Goal: Information Seeking & Learning: Learn about a topic

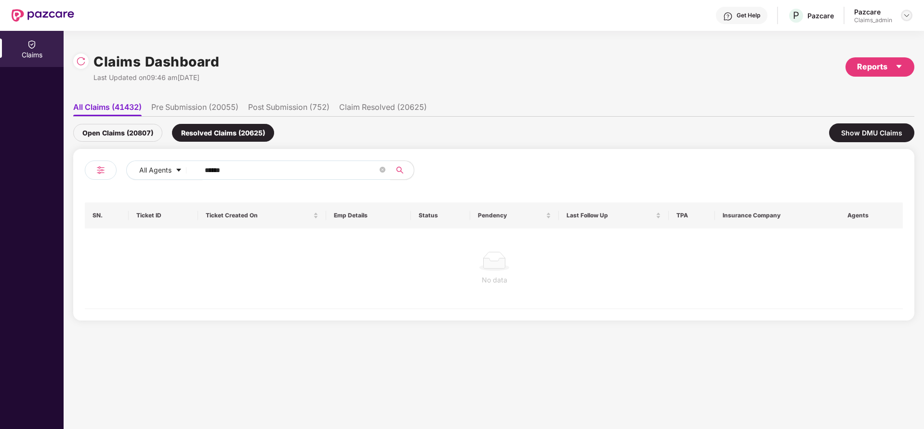
click at [902, 13] on div at bounding box center [907, 16] width 12 height 12
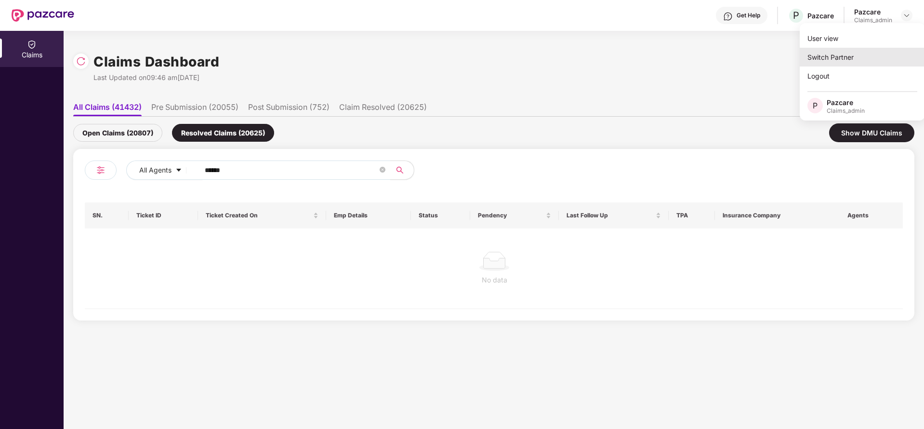
click at [850, 51] on div "Switch Partner" at bounding box center [862, 57] width 125 height 19
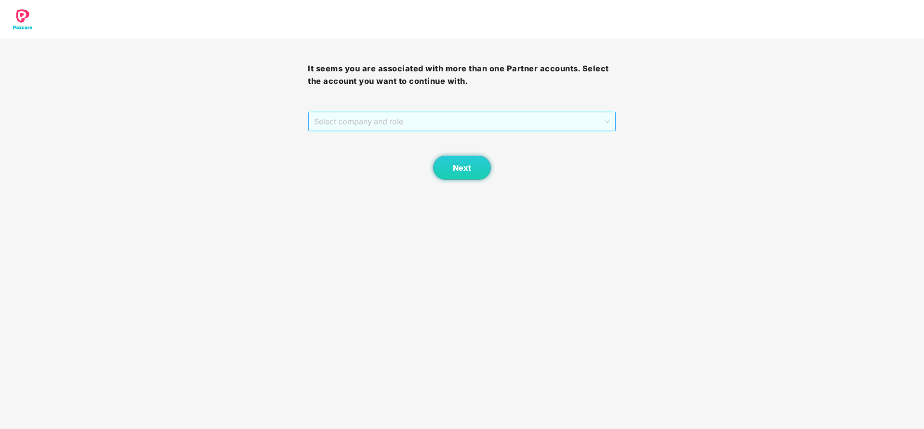
click at [495, 129] on span "Select company and role" at bounding box center [461, 121] width 295 height 18
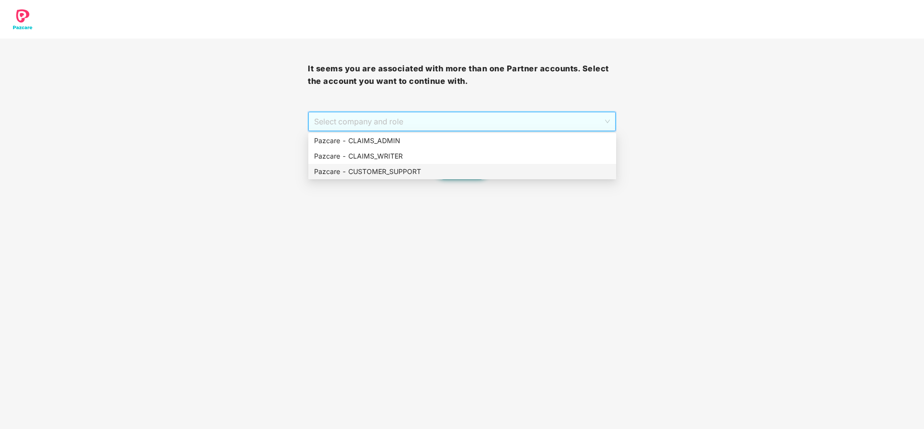
click at [425, 172] on div "Pazcare - CUSTOMER_SUPPORT" at bounding box center [462, 171] width 296 height 11
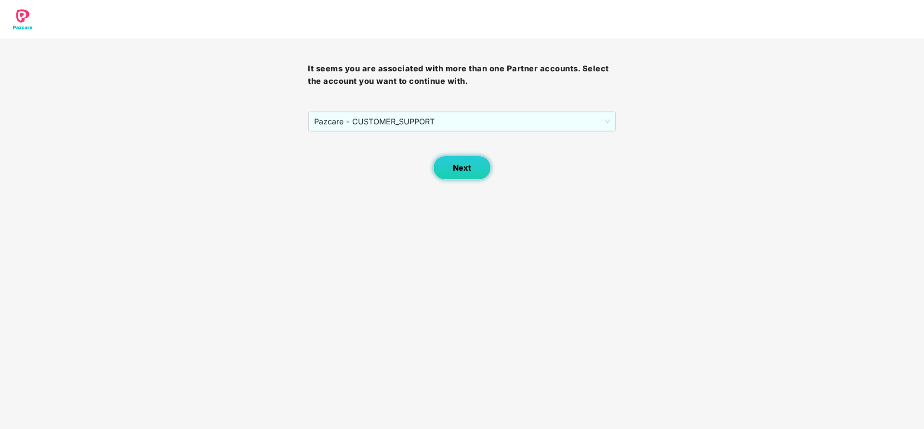
click at [461, 169] on span "Next" at bounding box center [462, 167] width 18 height 9
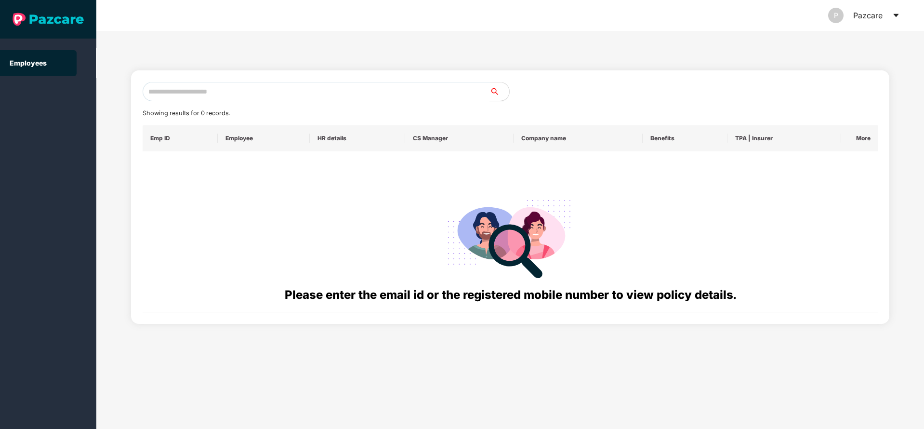
click at [343, 91] on input "text" at bounding box center [316, 91] width 347 height 19
paste input "**********"
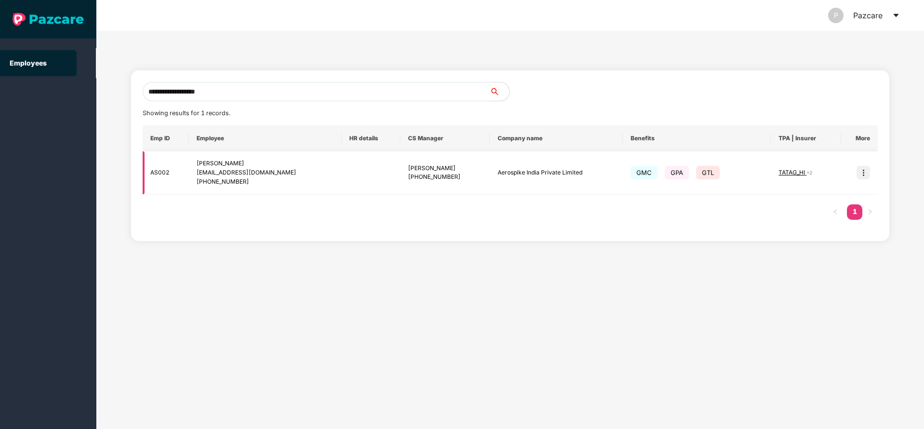
type input "**********"
click at [865, 173] on img at bounding box center [863, 172] width 13 height 13
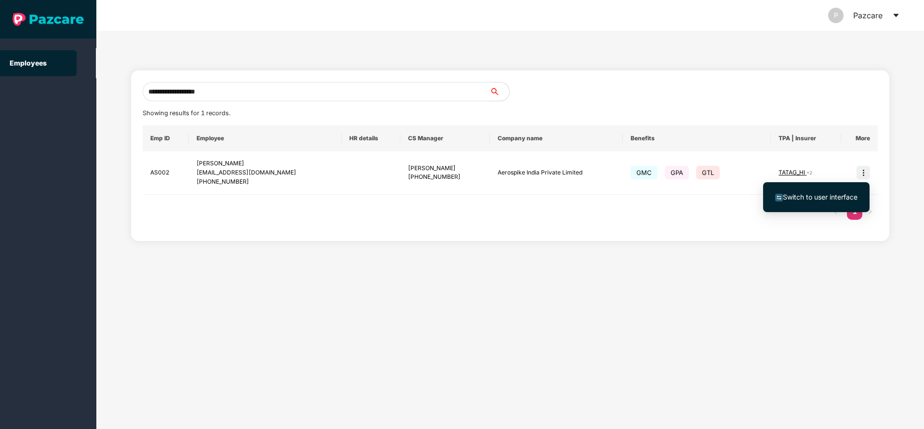
click at [796, 201] on span "Switch to user interface" at bounding box center [816, 197] width 82 height 11
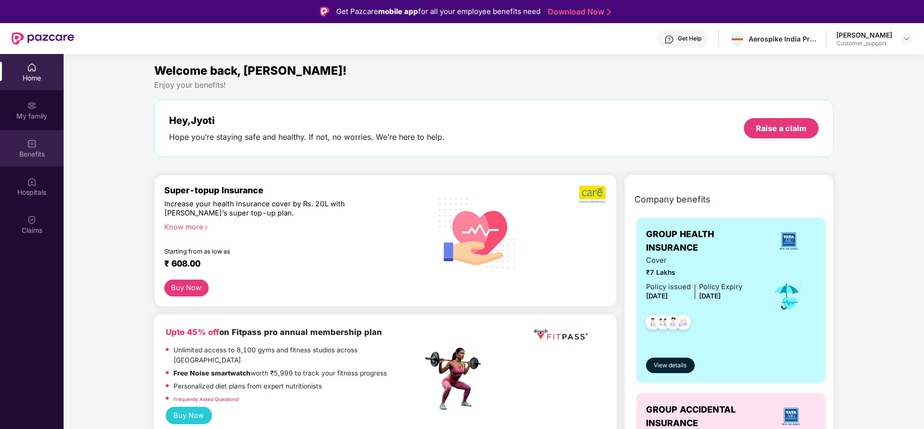
click at [24, 148] on div "Benefits" at bounding box center [32, 148] width 64 height 36
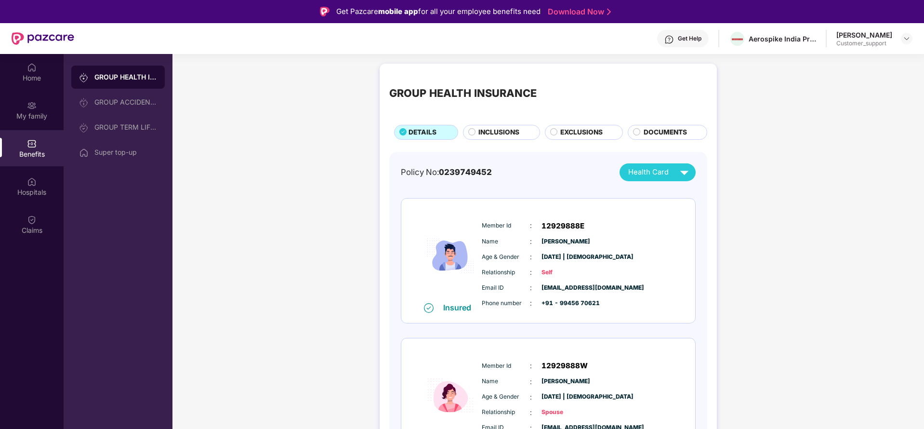
click at [507, 134] on span "INCLUSIONS" at bounding box center [498, 132] width 41 height 11
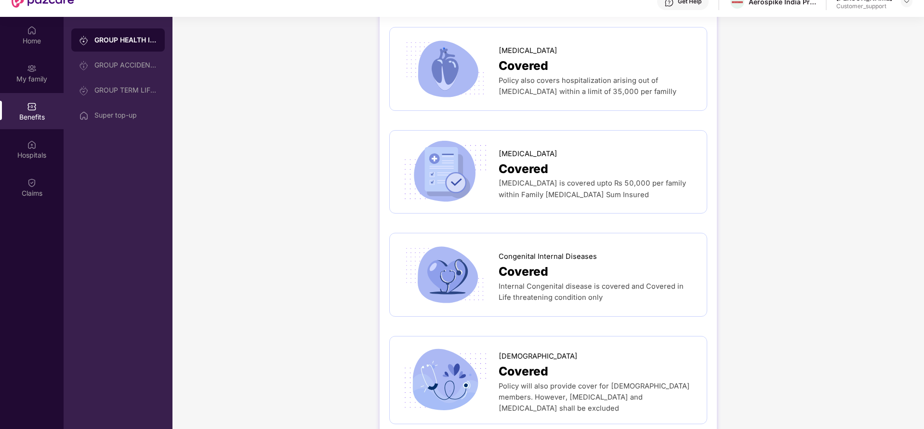
scroll to position [54, 0]
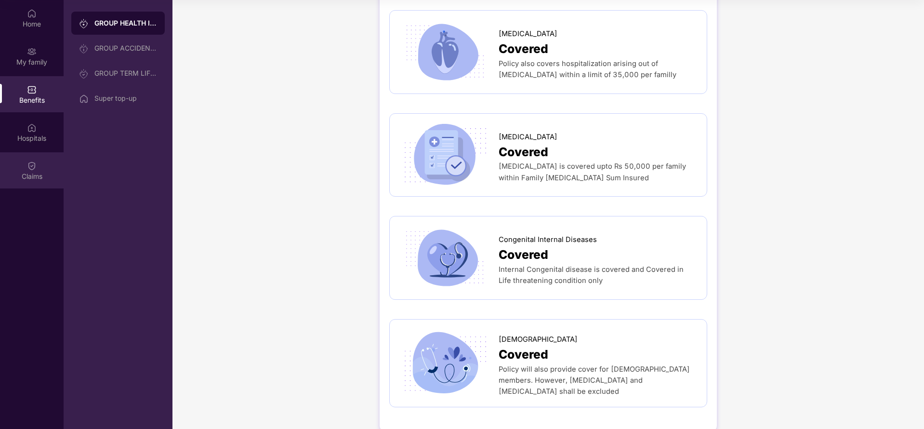
click at [24, 181] on div "Claims" at bounding box center [32, 170] width 64 height 36
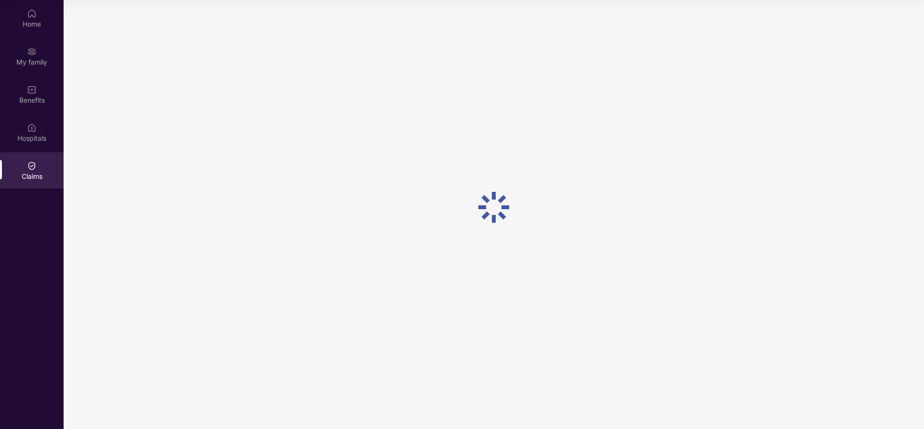
scroll to position [0, 0]
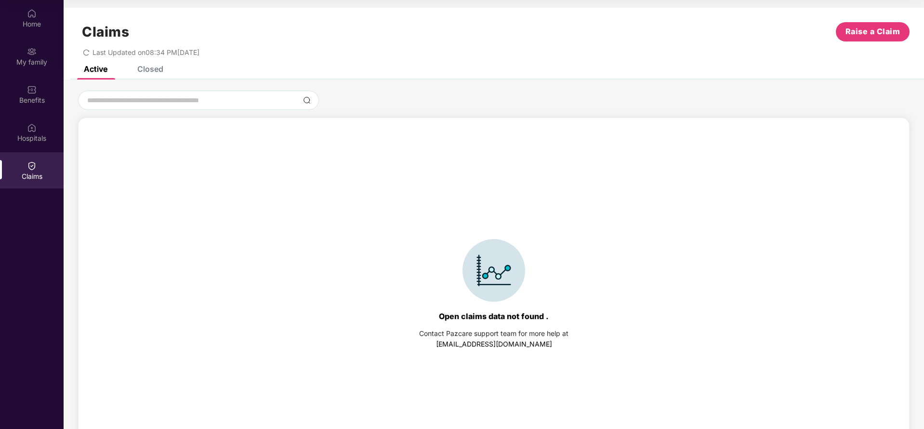
click at [148, 72] on div "Closed" at bounding box center [150, 69] width 26 height 10
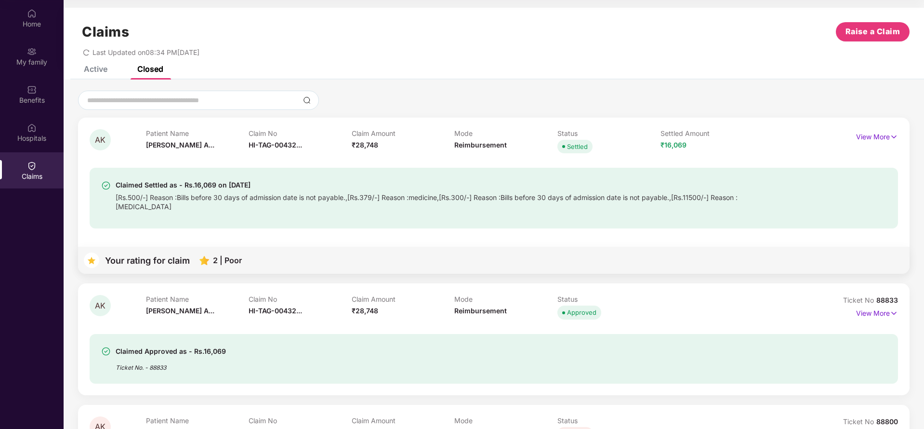
click at [914, 44] on div "Claims Raise a Claim Last Updated on 08:34 PM[DATE]" at bounding box center [494, 37] width 860 height 58
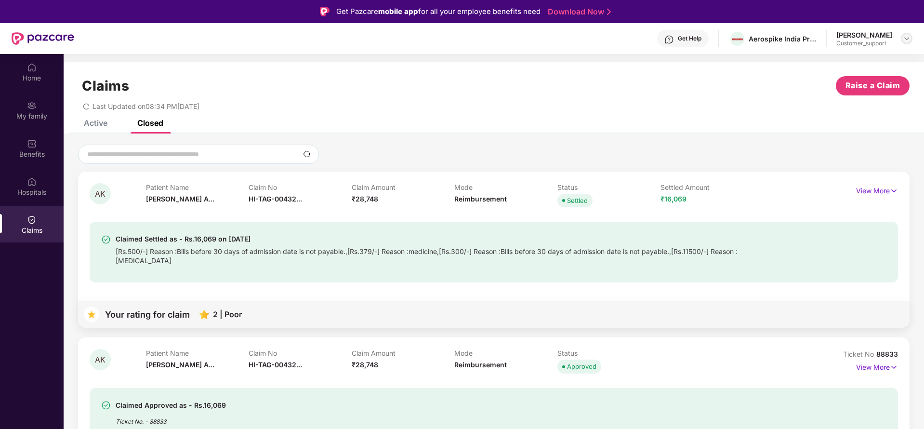
click at [907, 38] on img at bounding box center [907, 39] width 8 height 8
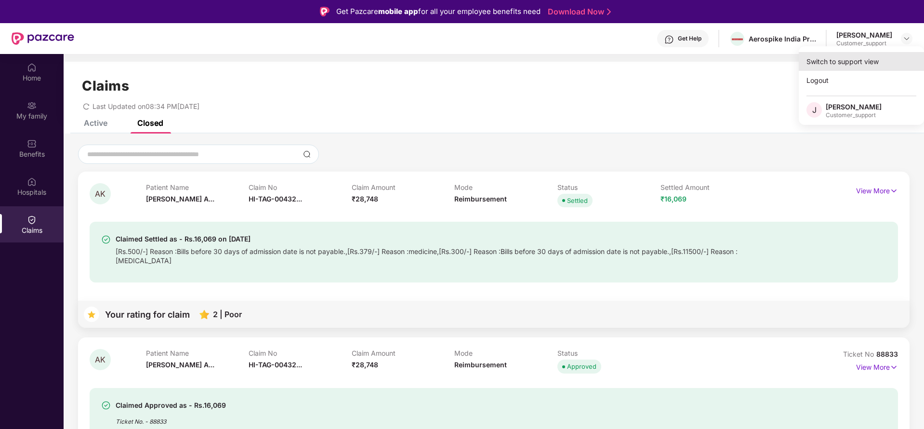
click at [843, 64] on div "Switch to support view" at bounding box center [861, 61] width 125 height 19
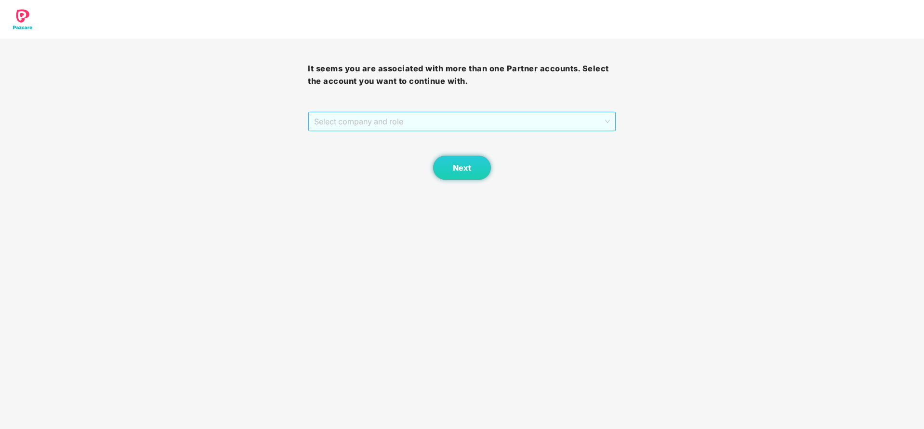
click at [369, 121] on span "Select company and role" at bounding box center [461, 121] width 295 height 18
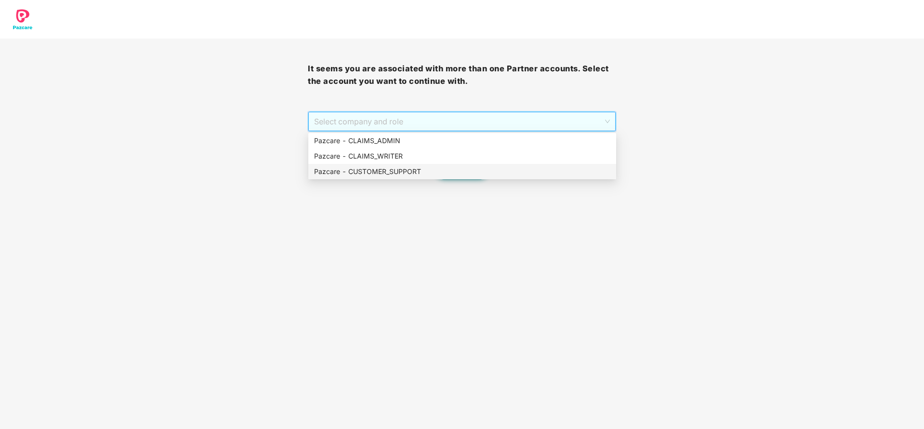
click at [369, 169] on div "Pazcare - CUSTOMER_SUPPORT" at bounding box center [462, 171] width 296 height 11
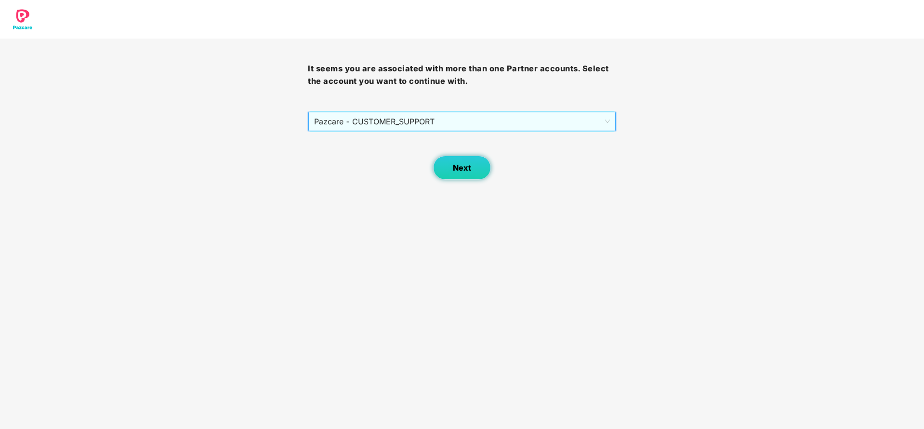
click at [447, 159] on button "Next" at bounding box center [462, 168] width 58 height 24
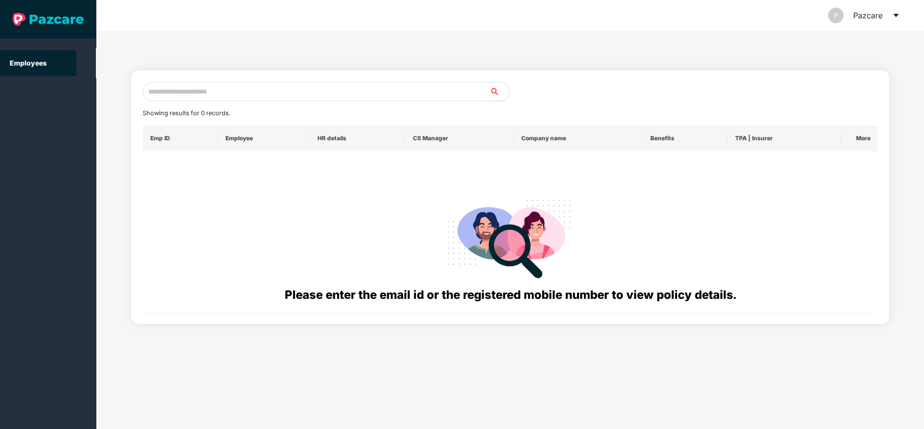
click at [336, 91] on input "text" at bounding box center [316, 91] width 347 height 19
paste input "**********"
type input "**********"
click at [251, 90] on input "text" at bounding box center [316, 91] width 347 height 19
paste input "**********"
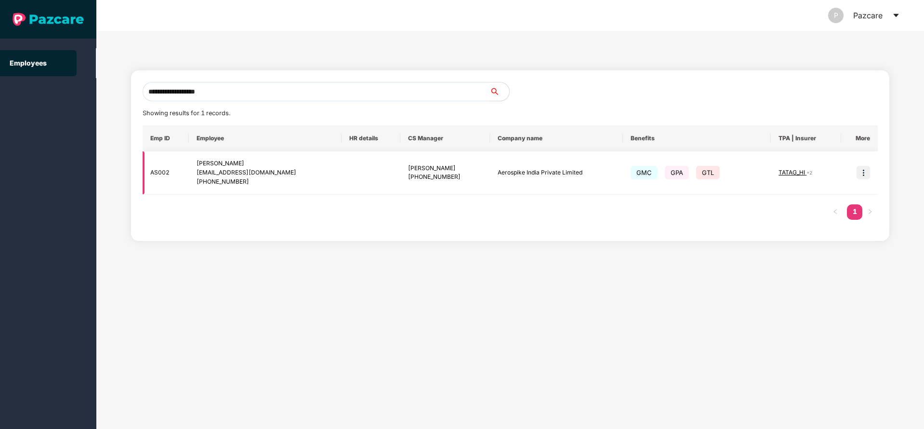
type input "**********"
click at [863, 170] on img at bounding box center [863, 172] width 13 height 13
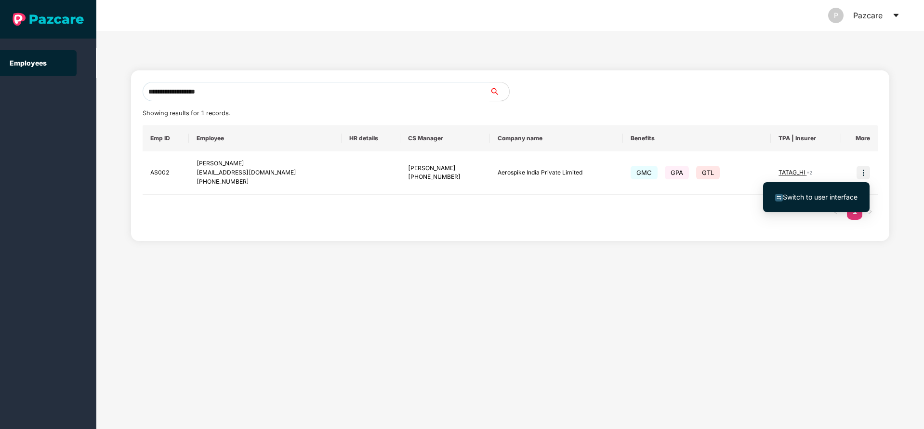
click at [790, 198] on span "Switch to user interface" at bounding box center [820, 197] width 75 height 8
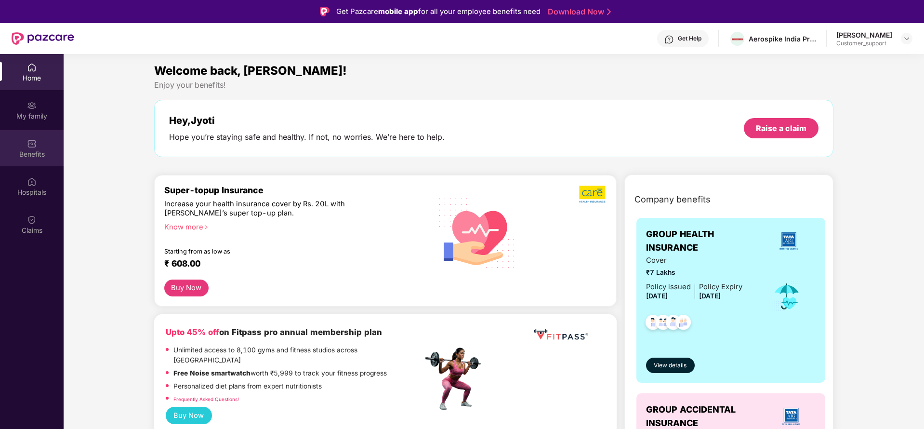
click at [31, 149] on div "Benefits" at bounding box center [32, 154] width 64 height 10
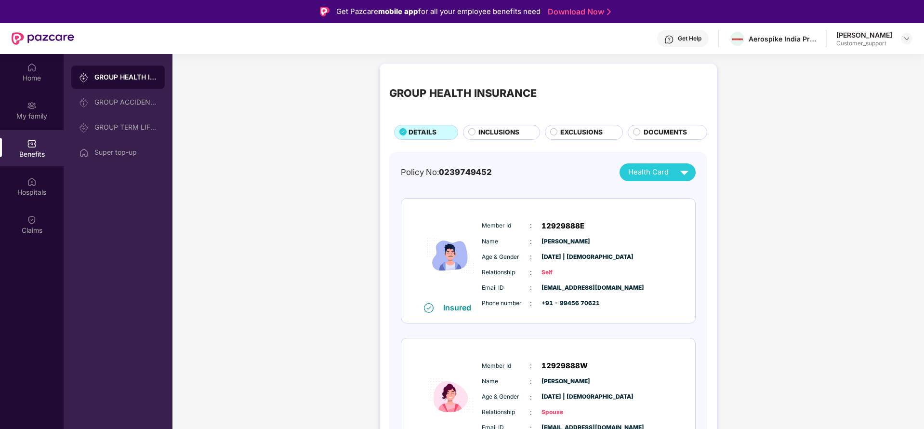
click at [481, 135] on span "INCLUSIONS" at bounding box center [498, 132] width 41 height 11
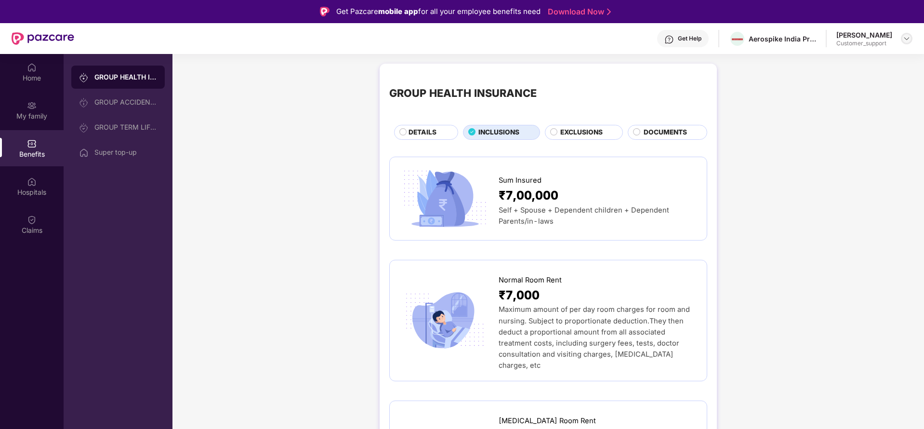
click at [907, 42] on div at bounding box center [907, 39] width 12 height 12
click at [865, 60] on div "Switch to support view" at bounding box center [861, 61] width 125 height 19
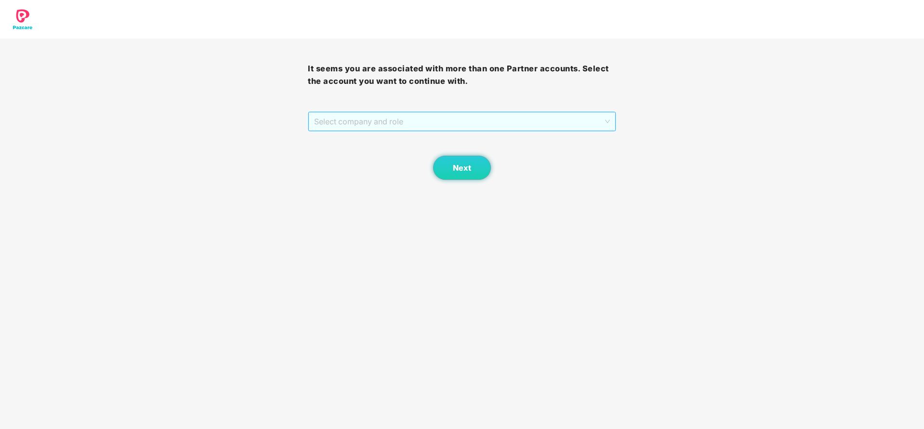
click at [445, 128] on span "Select company and role" at bounding box center [461, 121] width 295 height 18
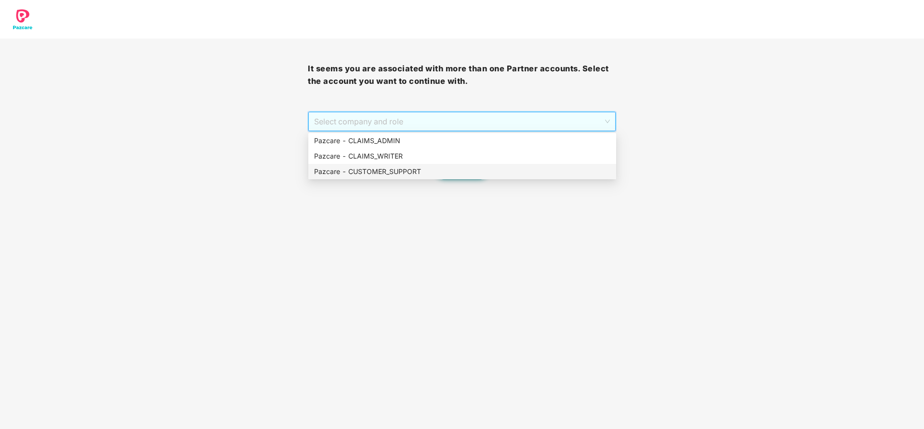
click at [425, 171] on div "Pazcare - CUSTOMER_SUPPORT" at bounding box center [462, 171] width 296 height 11
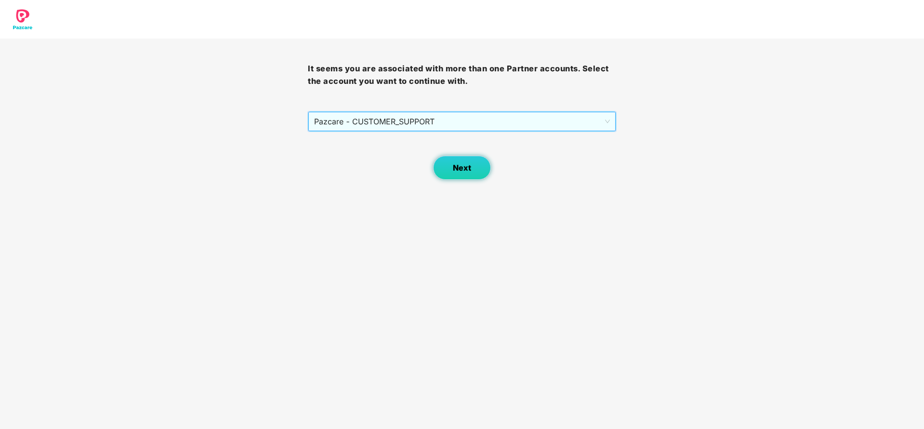
click at [454, 172] on span "Next" at bounding box center [462, 167] width 18 height 9
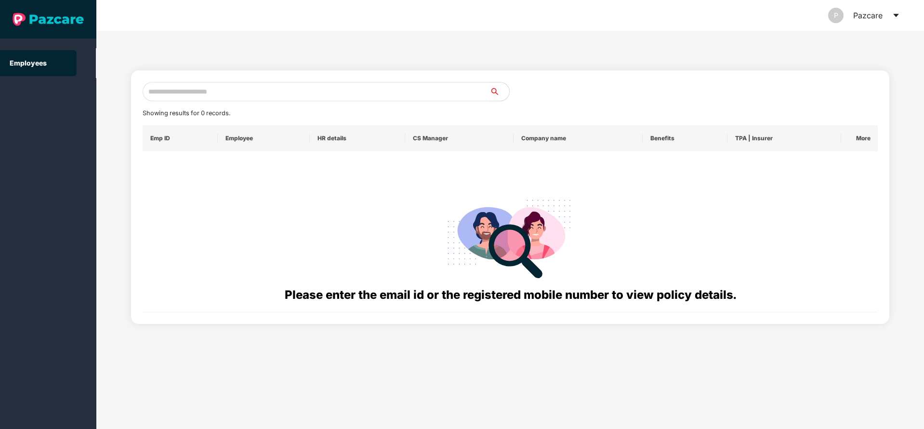
click at [377, 92] on input "text" at bounding box center [316, 91] width 347 height 19
paste input "**********"
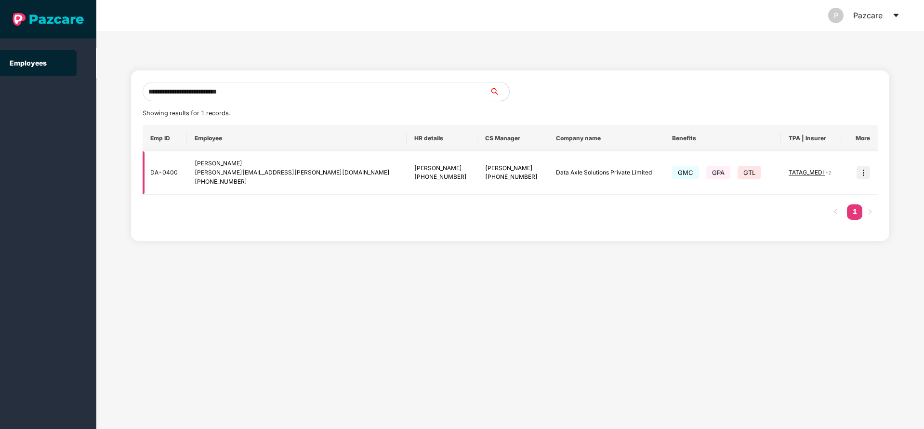
type input "**********"
click at [867, 166] on img at bounding box center [863, 172] width 13 height 13
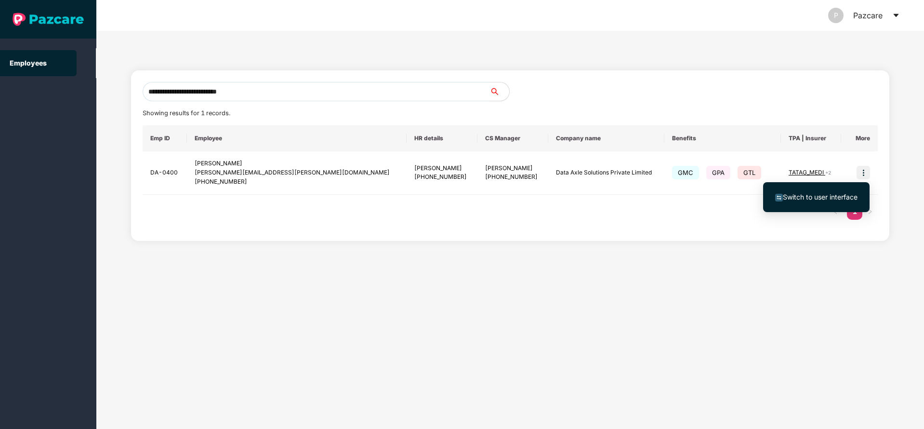
click at [801, 201] on span "Switch to user interface" at bounding box center [816, 197] width 82 height 11
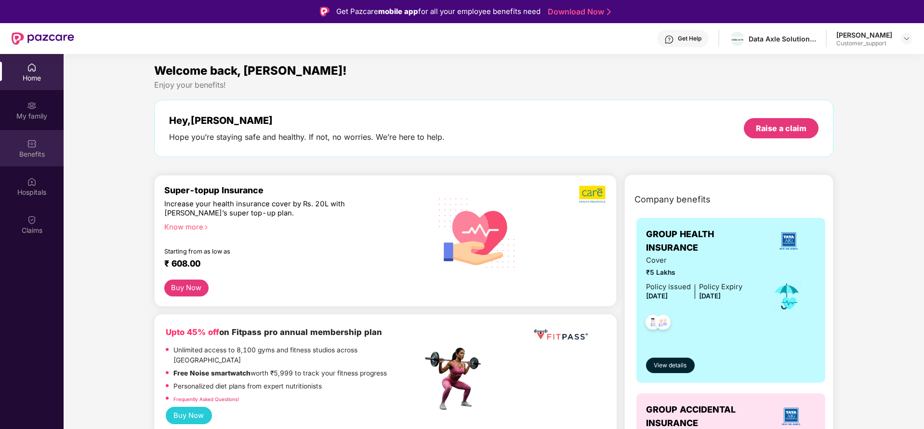
click at [37, 159] on div "Benefits" at bounding box center [32, 148] width 64 height 36
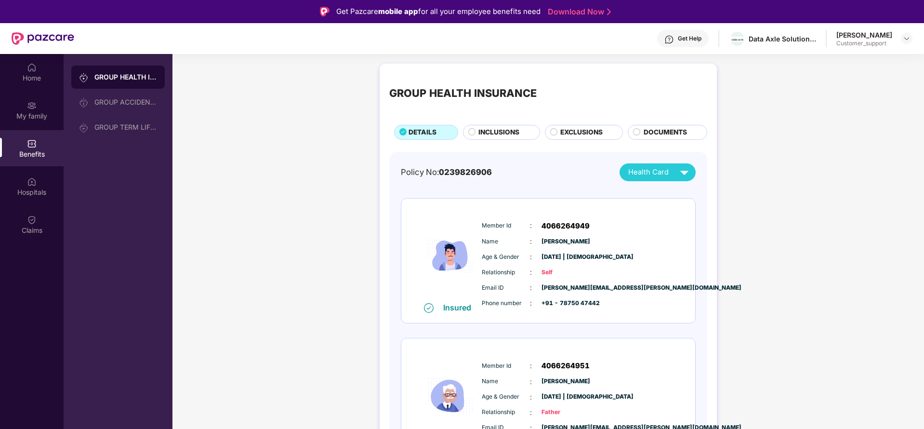
click at [574, 129] on span "EXCLUSIONS" at bounding box center [581, 132] width 42 height 11
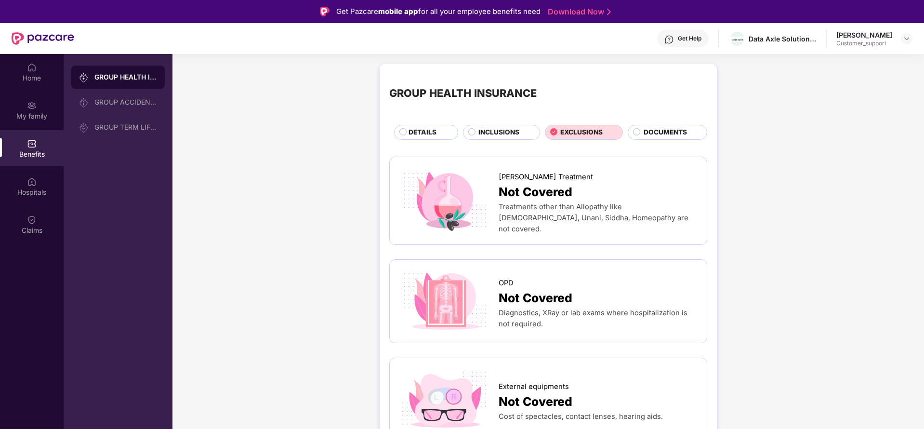
click at [512, 128] on span "INCLUSIONS" at bounding box center [498, 132] width 41 height 11
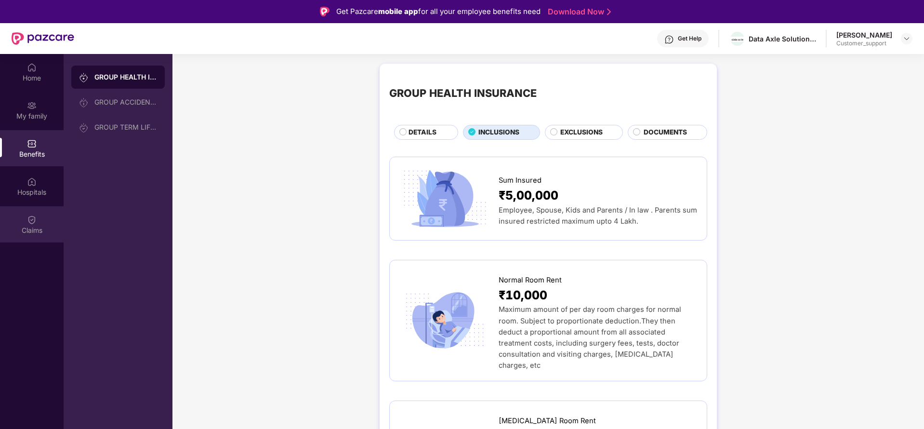
click at [25, 221] on div "Claims" at bounding box center [32, 224] width 64 height 36
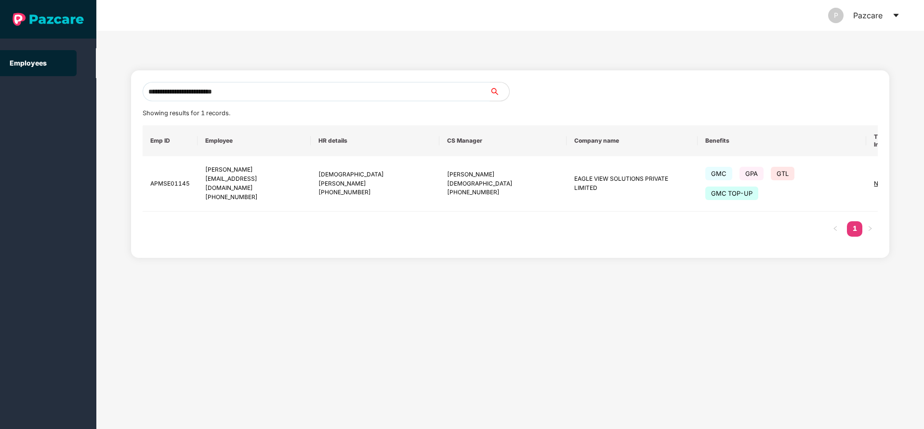
drag, startPoint x: 0, startPoint y: 0, endPoint x: 78, endPoint y: 103, distance: 129.0
click at [78, 103] on section "**********" at bounding box center [462, 214] width 924 height 429
paste input "text"
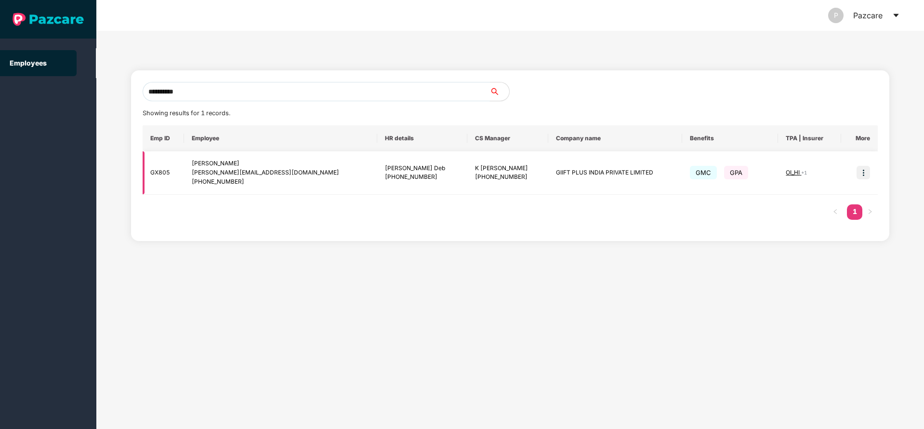
type input "**********"
click at [865, 172] on img at bounding box center [863, 172] width 13 height 13
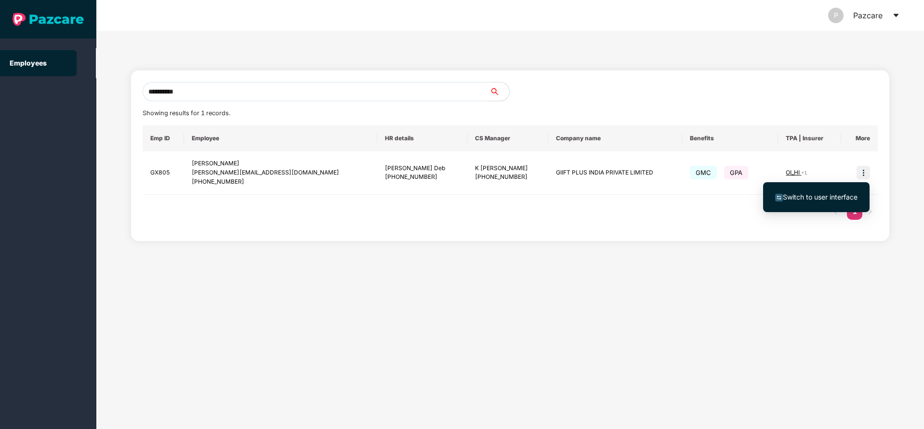
click at [811, 202] on li "Switch to user interface" at bounding box center [816, 197] width 106 height 20
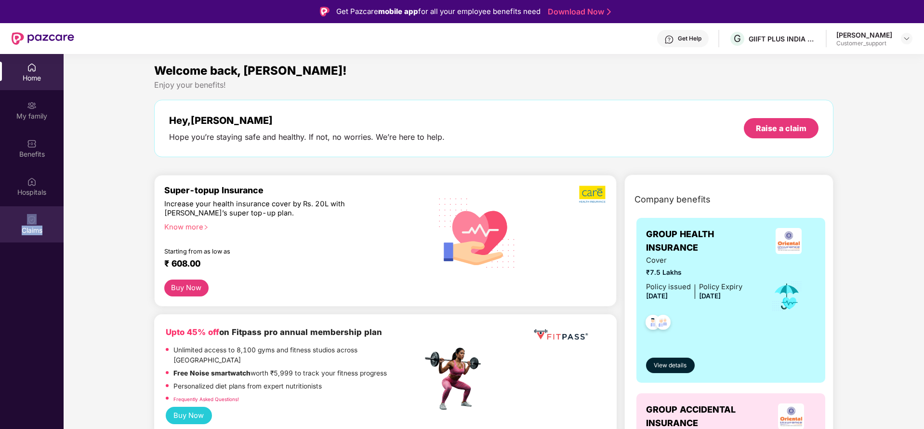
drag, startPoint x: 45, startPoint y: 246, endPoint x: 25, endPoint y: 220, distance: 32.7
click at [25, 220] on div "Home My family Benefits Hospitals Claims" at bounding box center [32, 268] width 64 height 429
click at [25, 220] on div "Claims" at bounding box center [32, 224] width 64 height 36
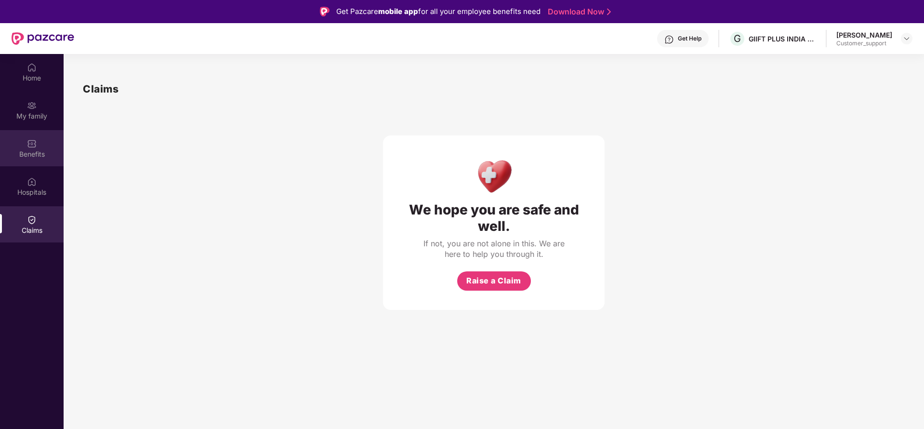
click at [34, 145] on img at bounding box center [32, 144] width 10 height 10
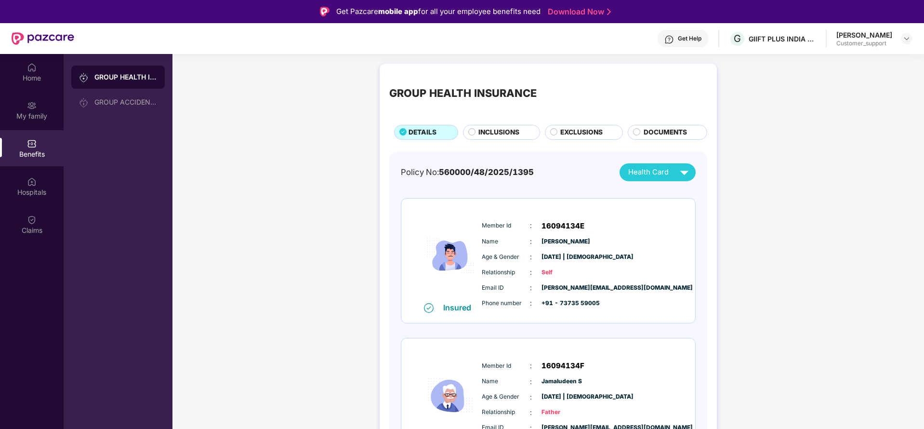
click at [554, 221] on span "16094134E" at bounding box center [563, 226] width 43 height 12
copy span "16094134E"
click at [569, 367] on span "16094134F" at bounding box center [563, 366] width 43 height 12
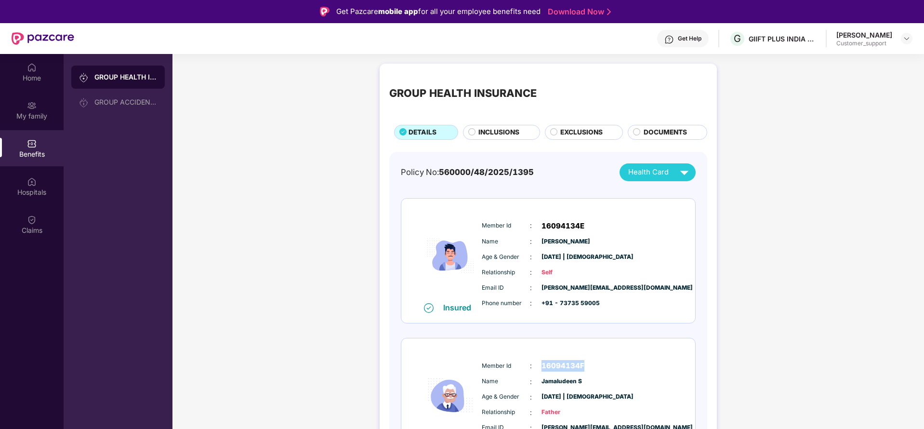
copy span "16094134F"
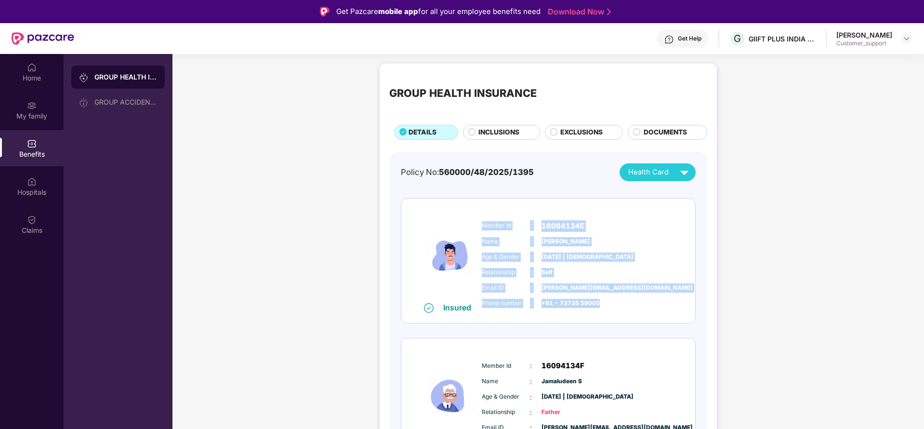
drag, startPoint x: 479, startPoint y: 224, endPoint x: 605, endPoint y: 304, distance: 149.0
click at [605, 304] on div "Member Id : 16094134E Name : Reyaz J Age & Gender : 13 Oct 1994 | Male Relation…" at bounding box center [577, 264] width 196 height 98
copy div "Member Id : 16094134E Name : Reyaz J Age & Gender : 13 Oct 1994 | Male Relation…"
click at [665, 173] on span "Health Card" at bounding box center [648, 172] width 40 height 11
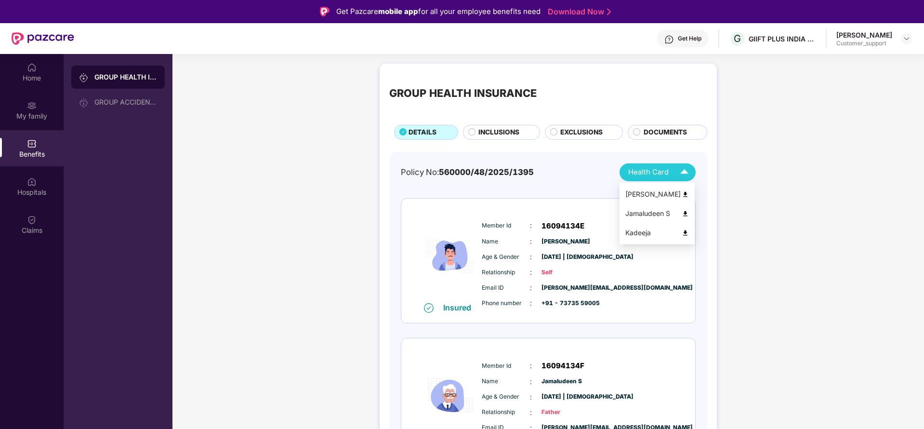
click at [659, 198] on div "Reyaz J" at bounding box center [657, 194] width 64 height 11
click at [901, 46] on div "Reyaz J Customer_support" at bounding box center [874, 38] width 76 height 17
click at [903, 37] on img at bounding box center [907, 39] width 8 height 8
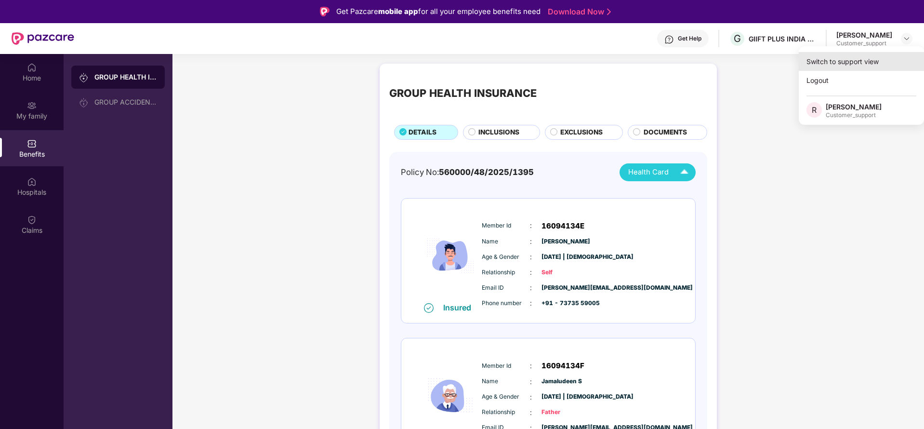
click at [860, 66] on div "Switch to support view" at bounding box center [861, 61] width 125 height 19
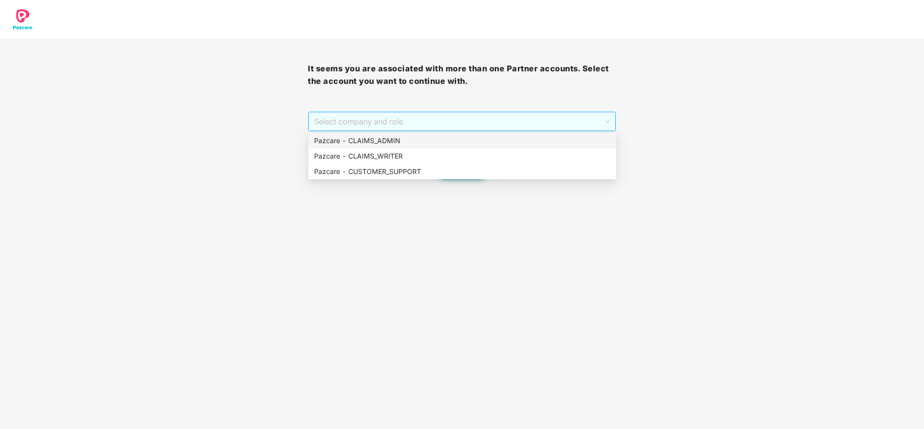
click at [455, 124] on span "Select company and role" at bounding box center [461, 121] width 295 height 18
click at [423, 174] on div "Pazcare - CUSTOMER_SUPPORT" at bounding box center [462, 171] width 296 height 11
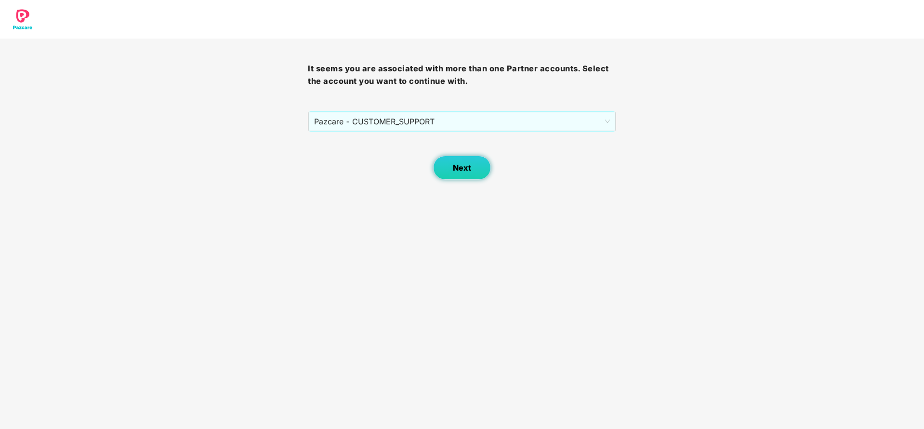
click at [450, 167] on button "Next" at bounding box center [462, 168] width 58 height 24
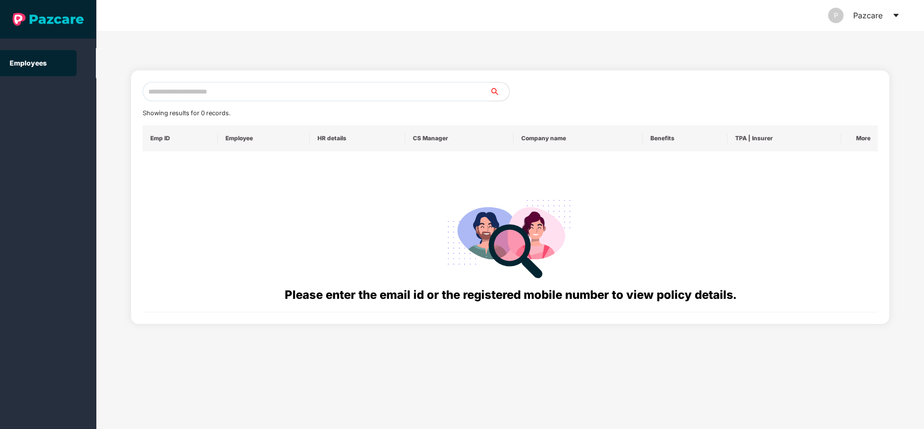
click at [286, 97] on input "text" at bounding box center [316, 91] width 347 height 19
paste input "**********"
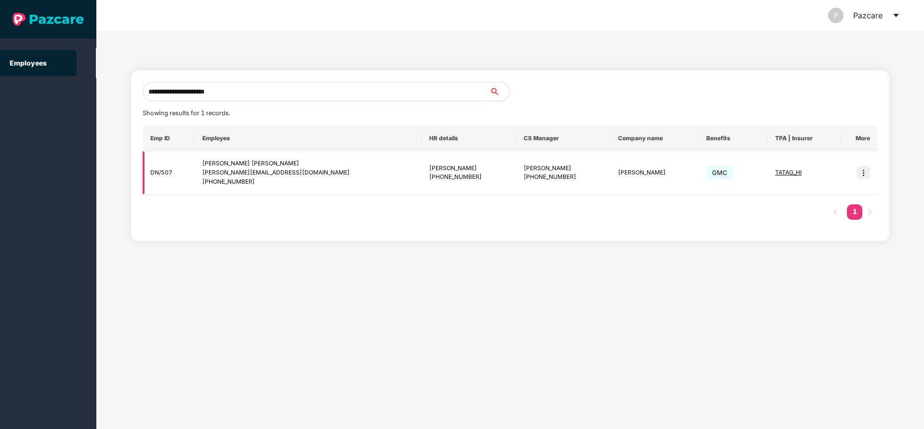
type input "**********"
click at [861, 173] on img at bounding box center [863, 172] width 13 height 13
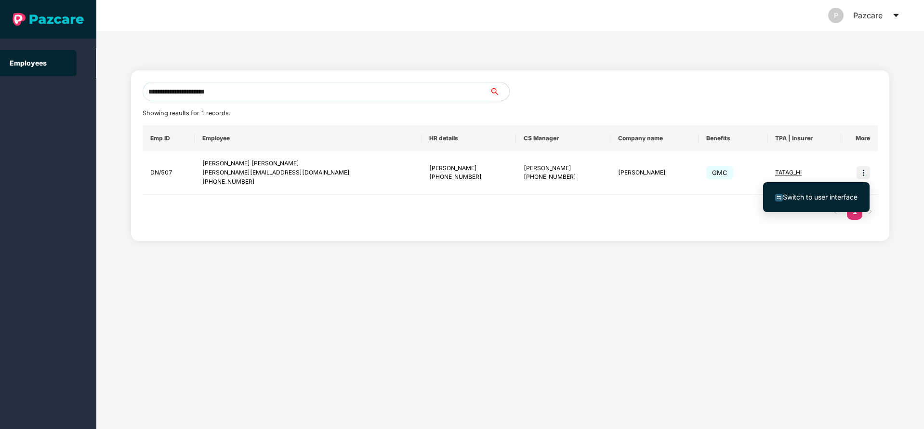
click at [804, 199] on span "Switch to user interface" at bounding box center [820, 197] width 75 height 8
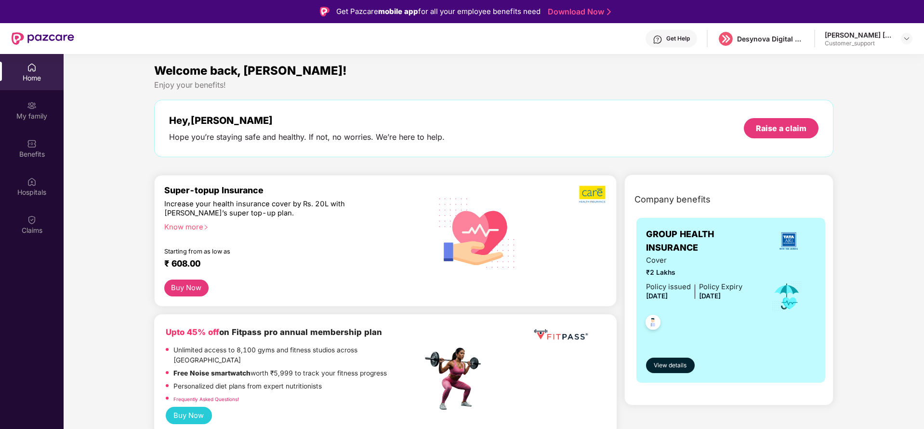
click at [36, 218] on img at bounding box center [32, 220] width 10 height 10
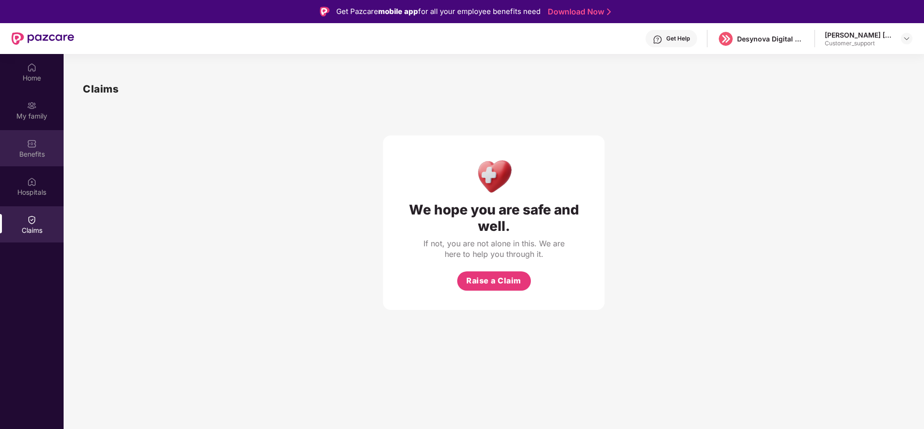
click at [37, 153] on div "Benefits" at bounding box center [32, 154] width 64 height 10
